Goal: Information Seeking & Learning: Learn about a topic

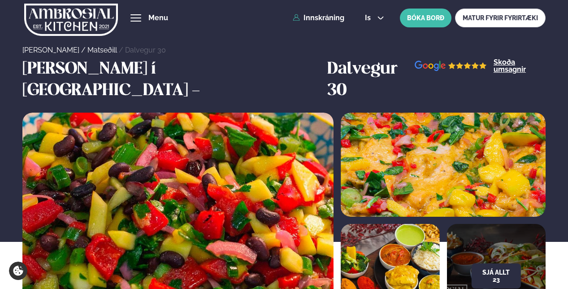
scroll to position [449, 0]
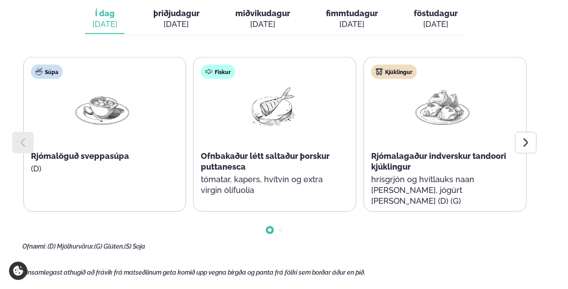
click at [514, 127] on div "Kjúklingur Rjómalagaður indverskur tandoori kjúklingur hrísgrjón og hvítlauks n…" at bounding box center [442, 139] width 157 height 165
click at [522, 137] on icon at bounding box center [526, 142] width 11 height 11
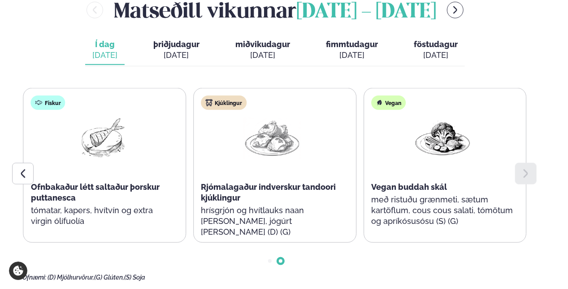
scroll to position [404, 0]
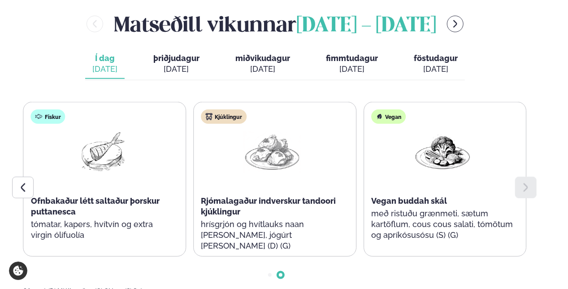
click at [154, 53] on span "þriðjudagur" at bounding box center [176, 57] width 46 height 9
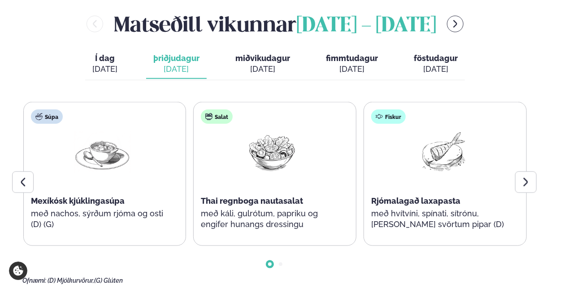
click at [524, 177] on icon at bounding box center [526, 182] width 11 height 11
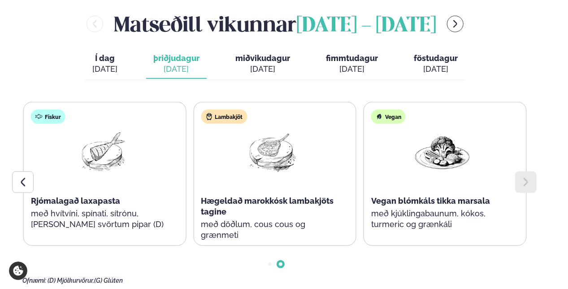
click at [241, 64] on div "[DATE]" at bounding box center [263, 69] width 55 height 11
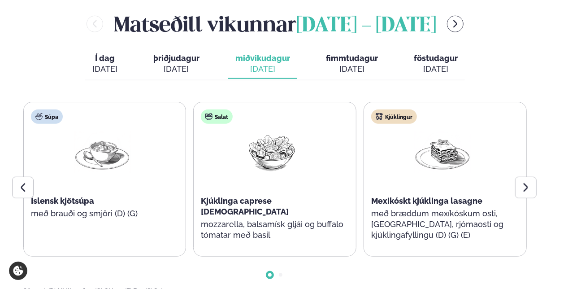
click at [525, 182] on icon at bounding box center [526, 187] width 11 height 11
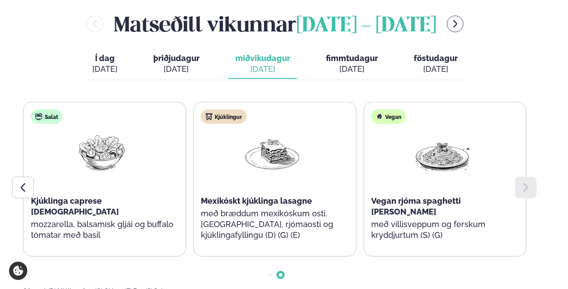
click at [372, 56] on button "fimmtudagur fim. [DATE]" at bounding box center [352, 64] width 66 height 30
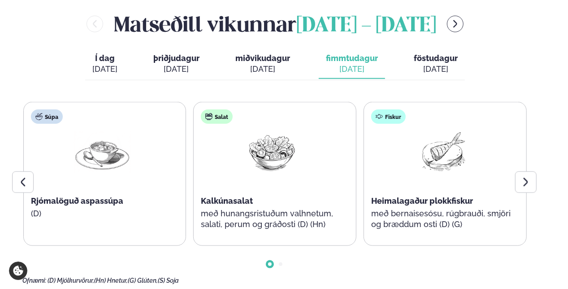
click at [535, 171] on div at bounding box center [526, 182] width 22 height 22
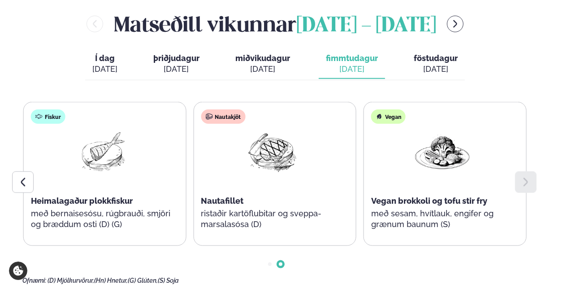
click at [415, 64] on div "[DATE]" at bounding box center [436, 69] width 44 height 11
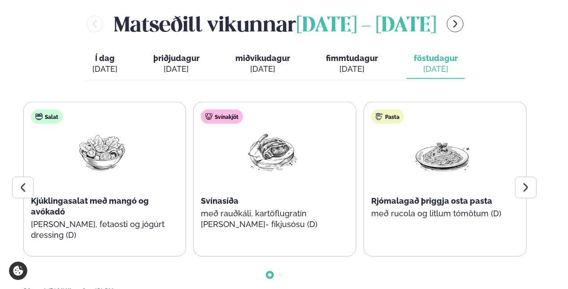
click at [523, 182] on icon at bounding box center [526, 187] width 11 height 11
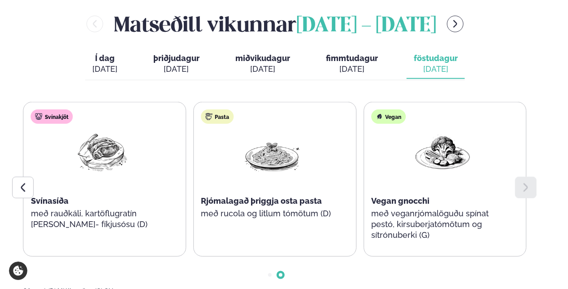
click at [523, 182] on icon at bounding box center [526, 187] width 11 height 11
click at [353, 64] on div "[DATE]" at bounding box center [352, 69] width 52 height 11
